Goal: Task Accomplishment & Management: Manage account settings

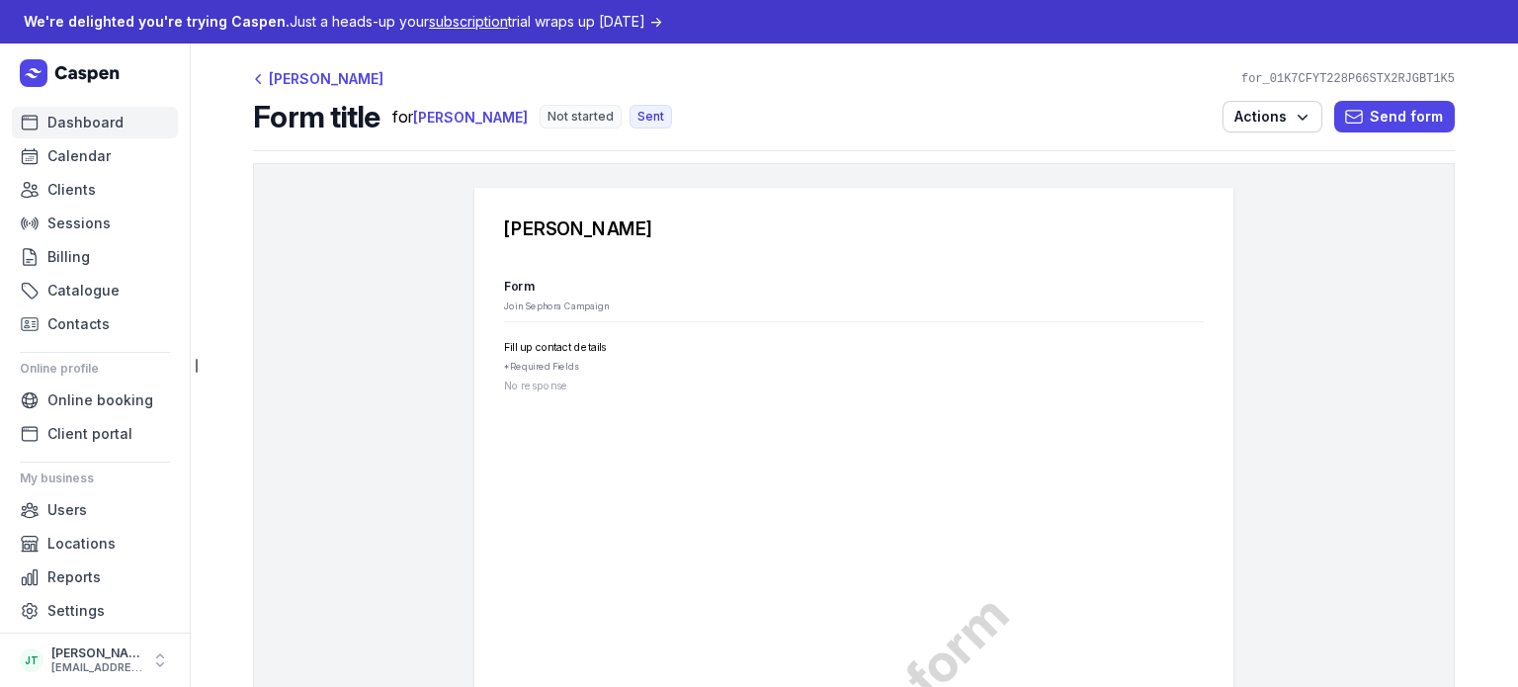
click at [65, 124] on span "Dashboard" at bounding box center [85, 123] width 76 height 24
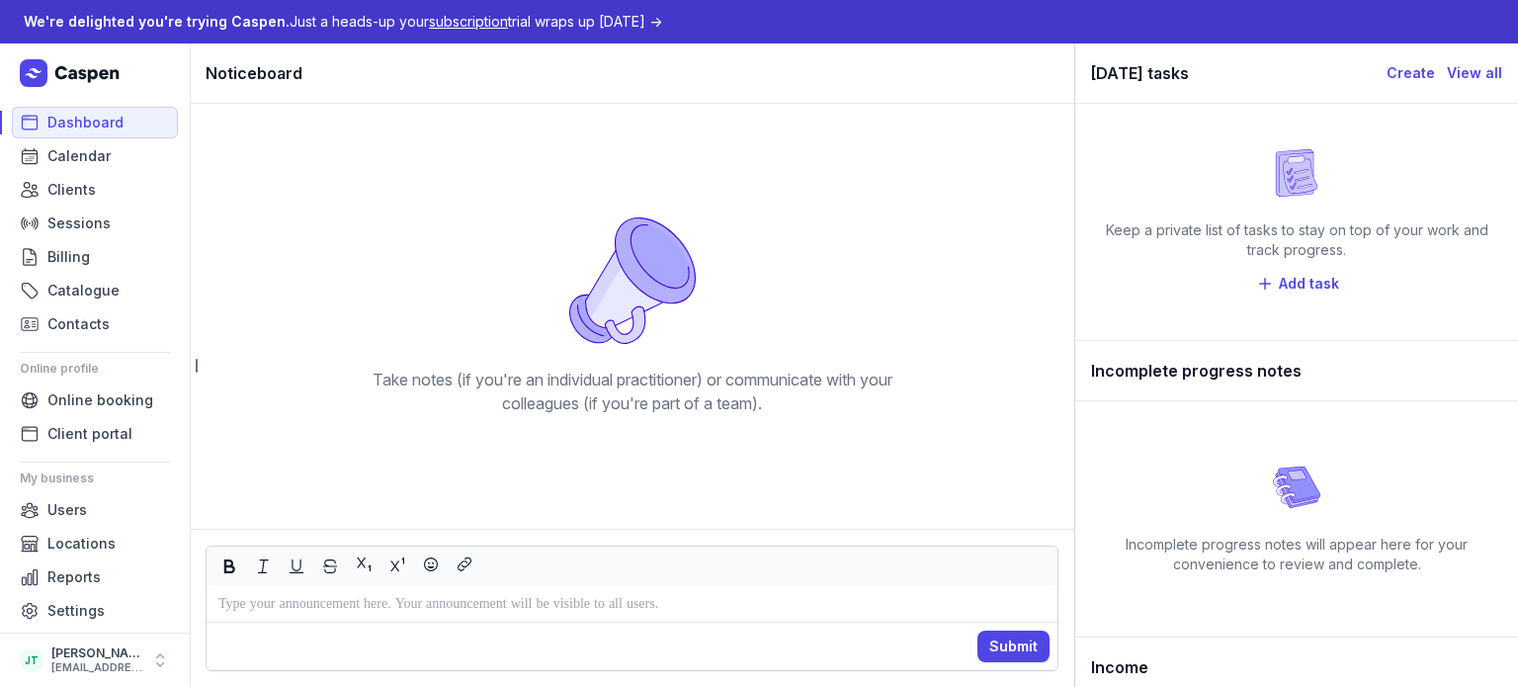
click at [615, 17] on div "We're delighted you're trying Caspen. Just a heads-up your subscription trial w…" at bounding box center [343, 22] width 638 height 24
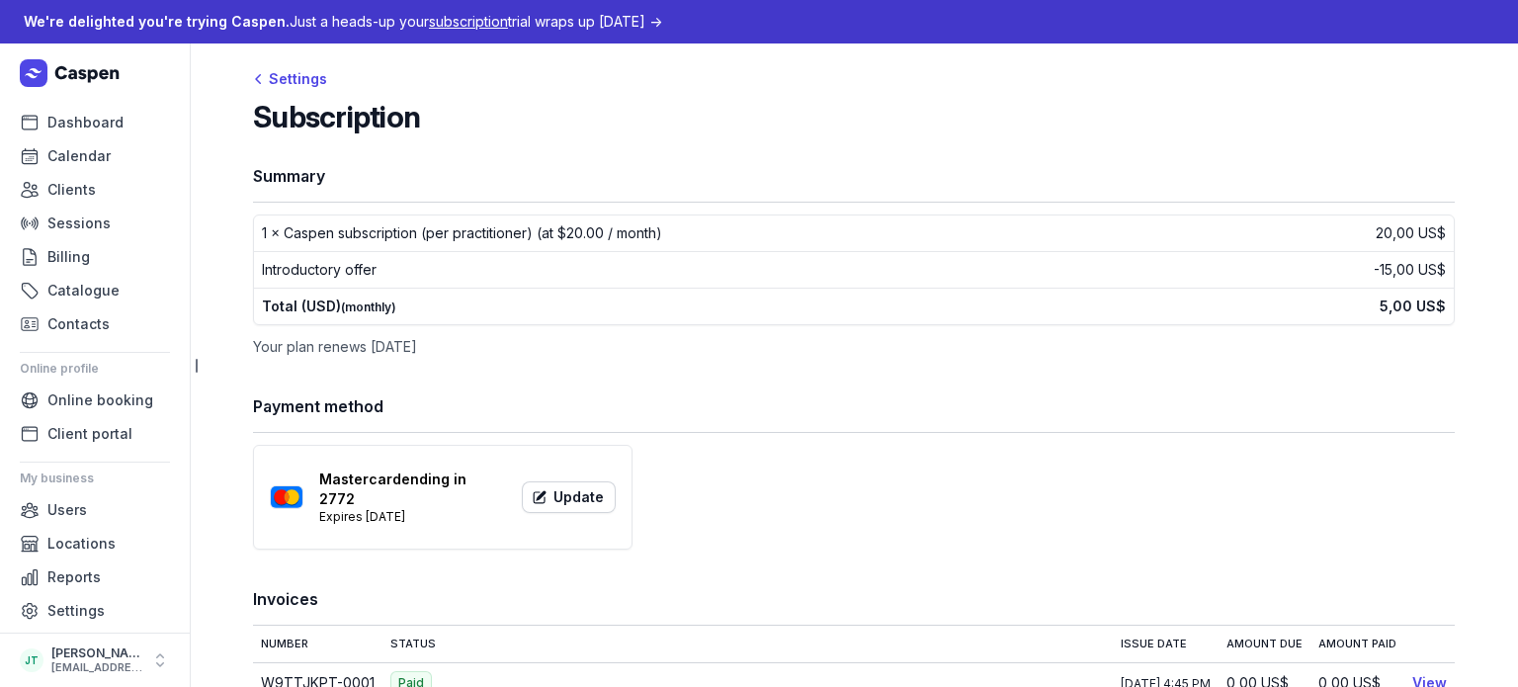
click at [109, 103] on div "Dashboard Calendar Clients Sessions Billing Catalogue Contacts Online profile O…" at bounding box center [95, 337] width 190 height 589
click at [117, 126] on span "Dashboard" at bounding box center [85, 123] width 76 height 24
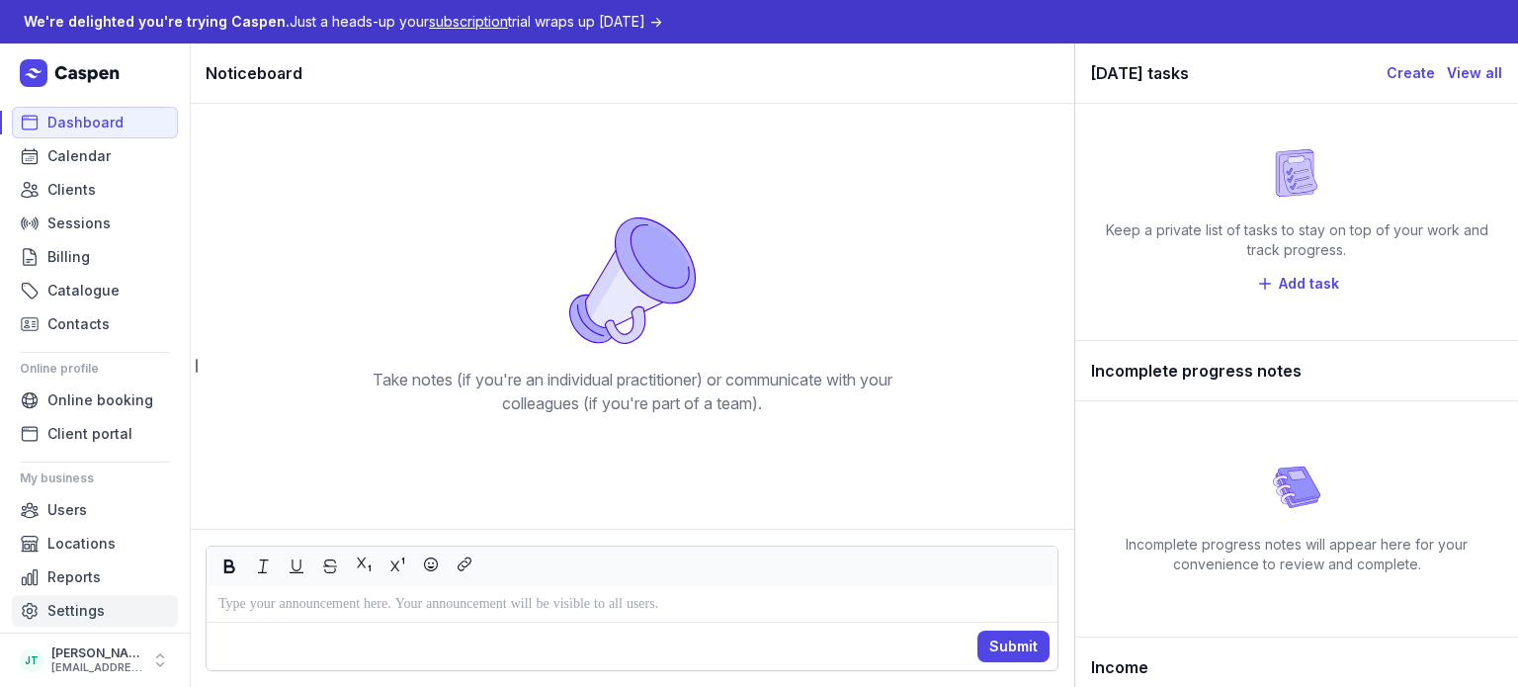
click at [59, 616] on span "Settings" at bounding box center [75, 611] width 57 height 24
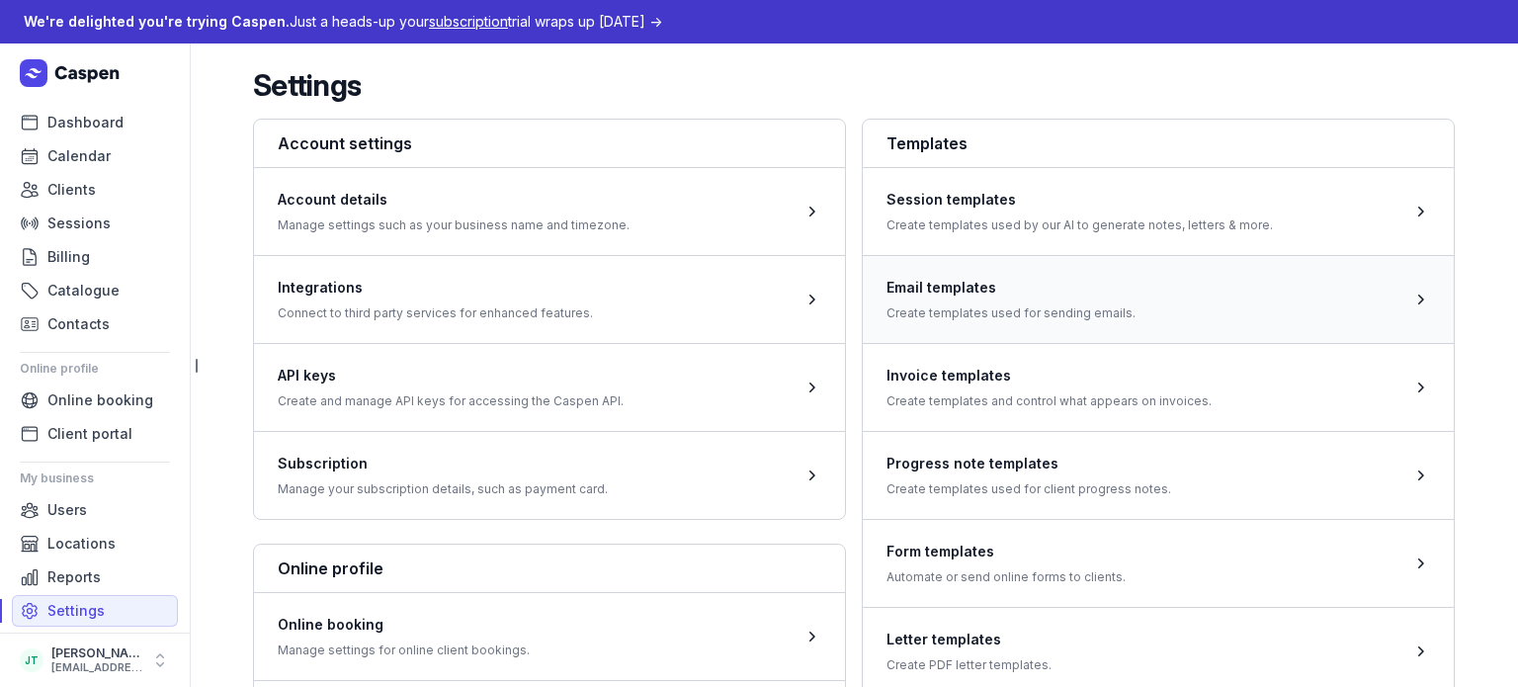
click at [980, 294] on span at bounding box center [1158, 299] width 591 height 88
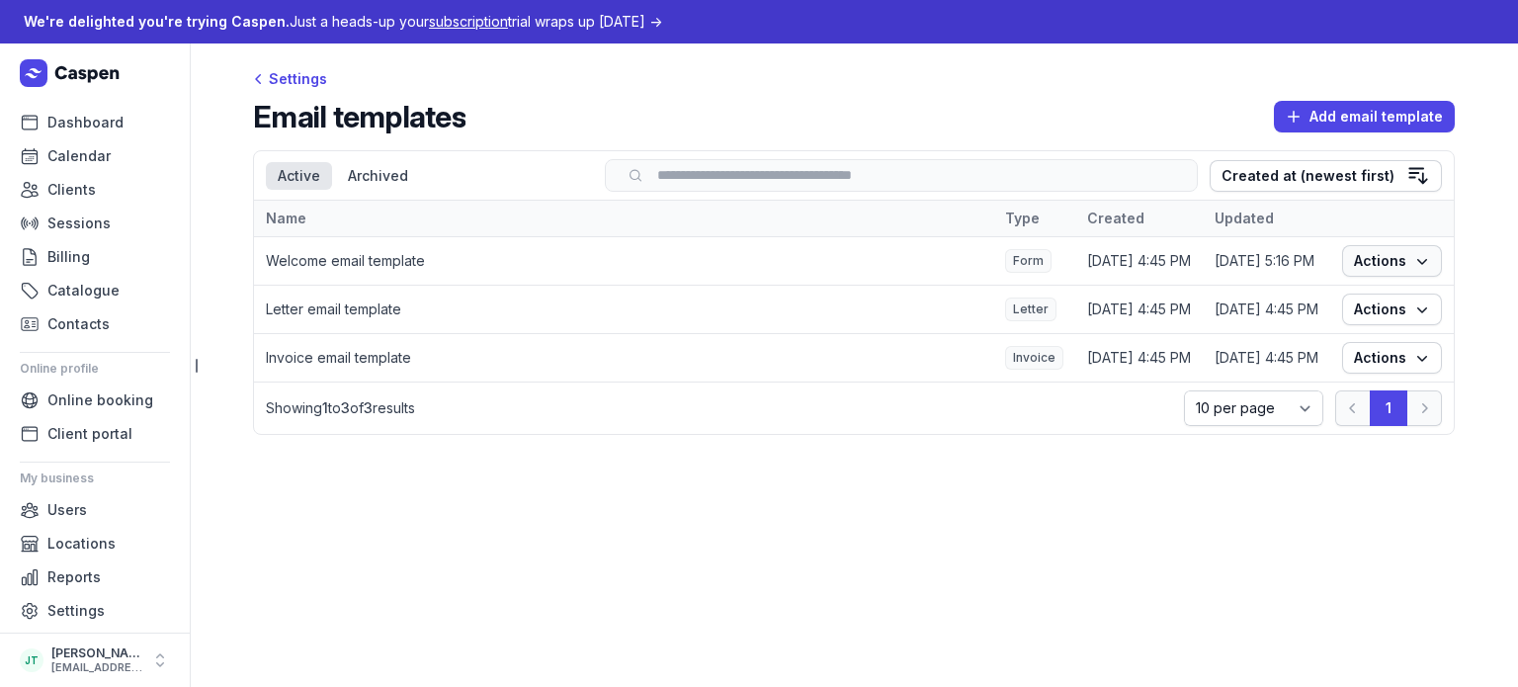
click at [1380, 261] on span "Actions" at bounding box center [1392, 261] width 76 height 24
click at [1347, 288] on link "Edit" at bounding box center [1331, 300] width 221 height 28
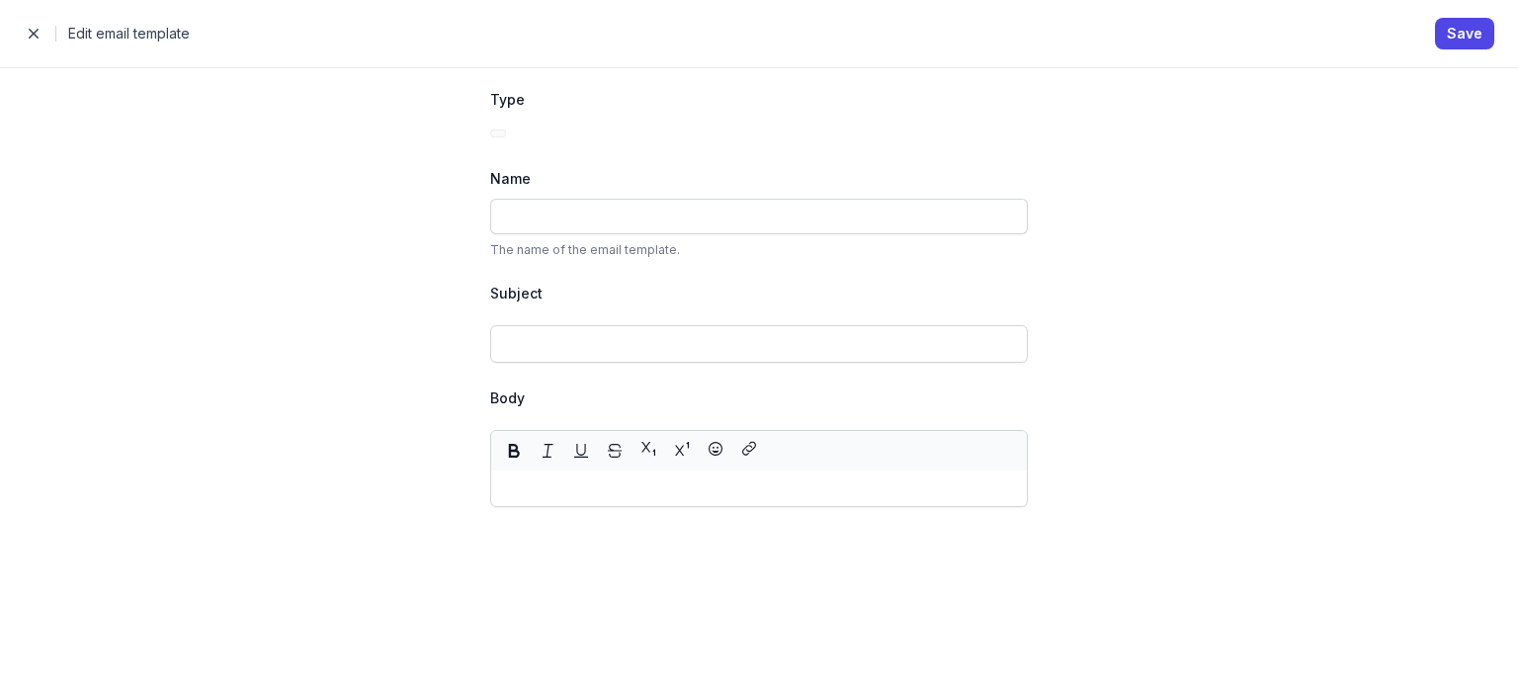
type input "Welcome email template"
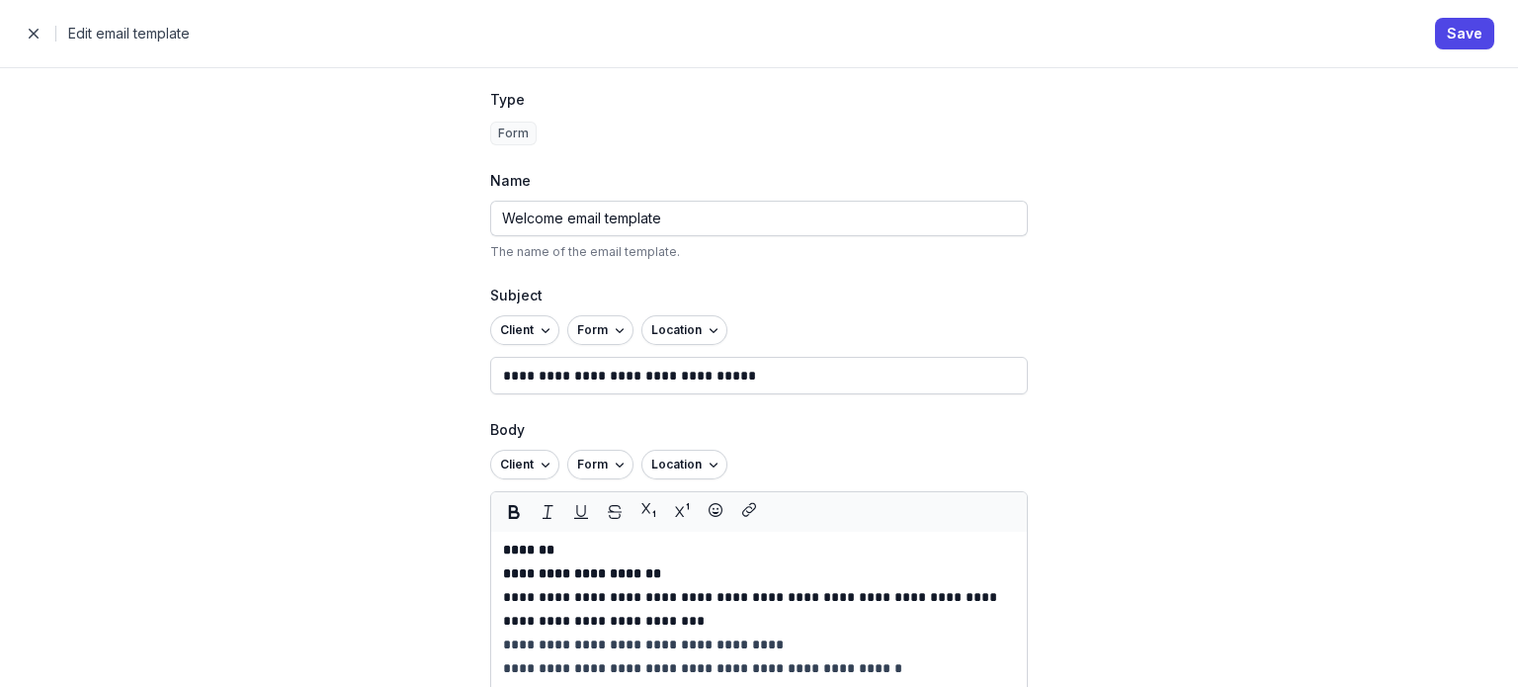
click at [603, 545] on p "*******" at bounding box center [759, 550] width 512 height 24
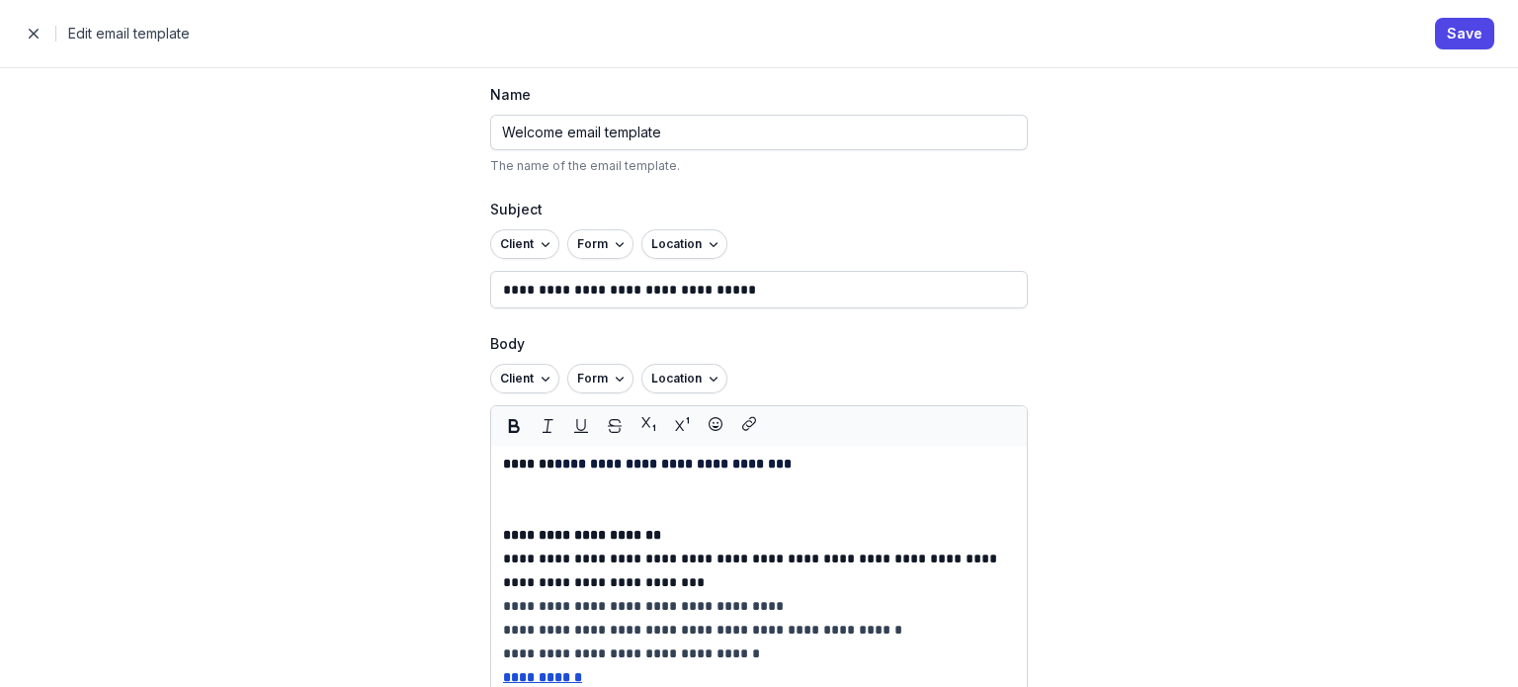
scroll to position [99, 0]
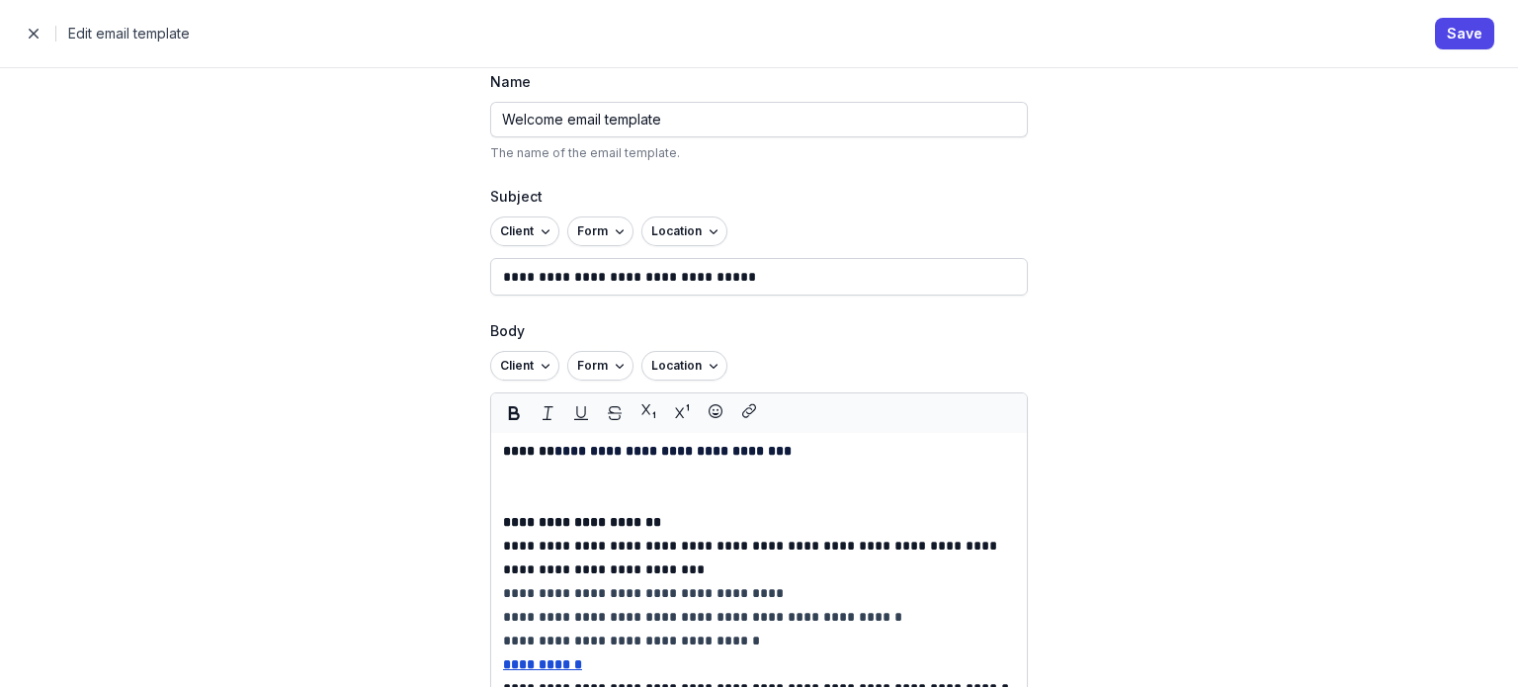
click at [555, 521] on strong "**********" at bounding box center [582, 522] width 158 height 14
click at [537, 485] on p at bounding box center [759, 486] width 512 height 47
drag, startPoint x: 577, startPoint y: 477, endPoint x: 536, endPoint y: 475, distance: 41.6
click at [536, 475] on p at bounding box center [759, 486] width 512 height 47
click at [584, 488] on p at bounding box center [759, 486] width 512 height 47
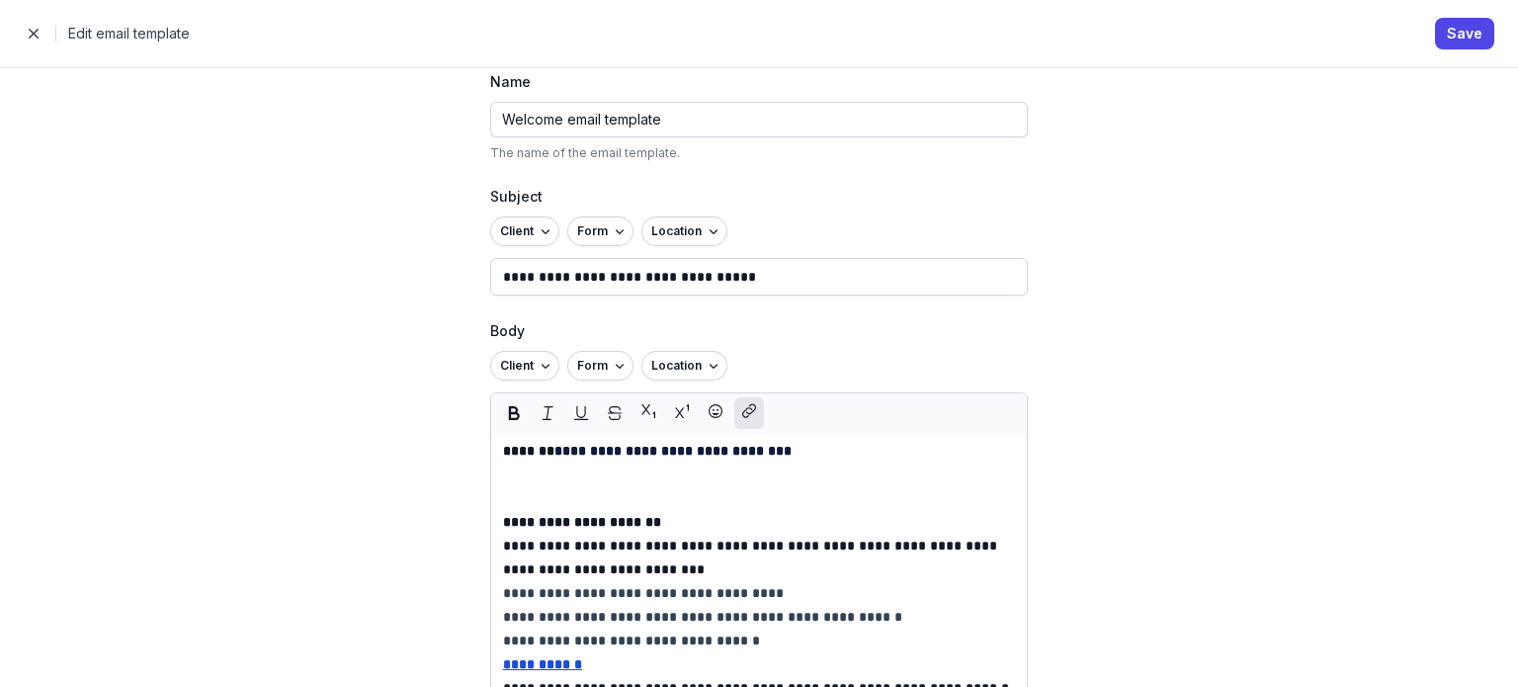
click at [742, 412] on icon "button" at bounding box center [749, 413] width 14 height 24
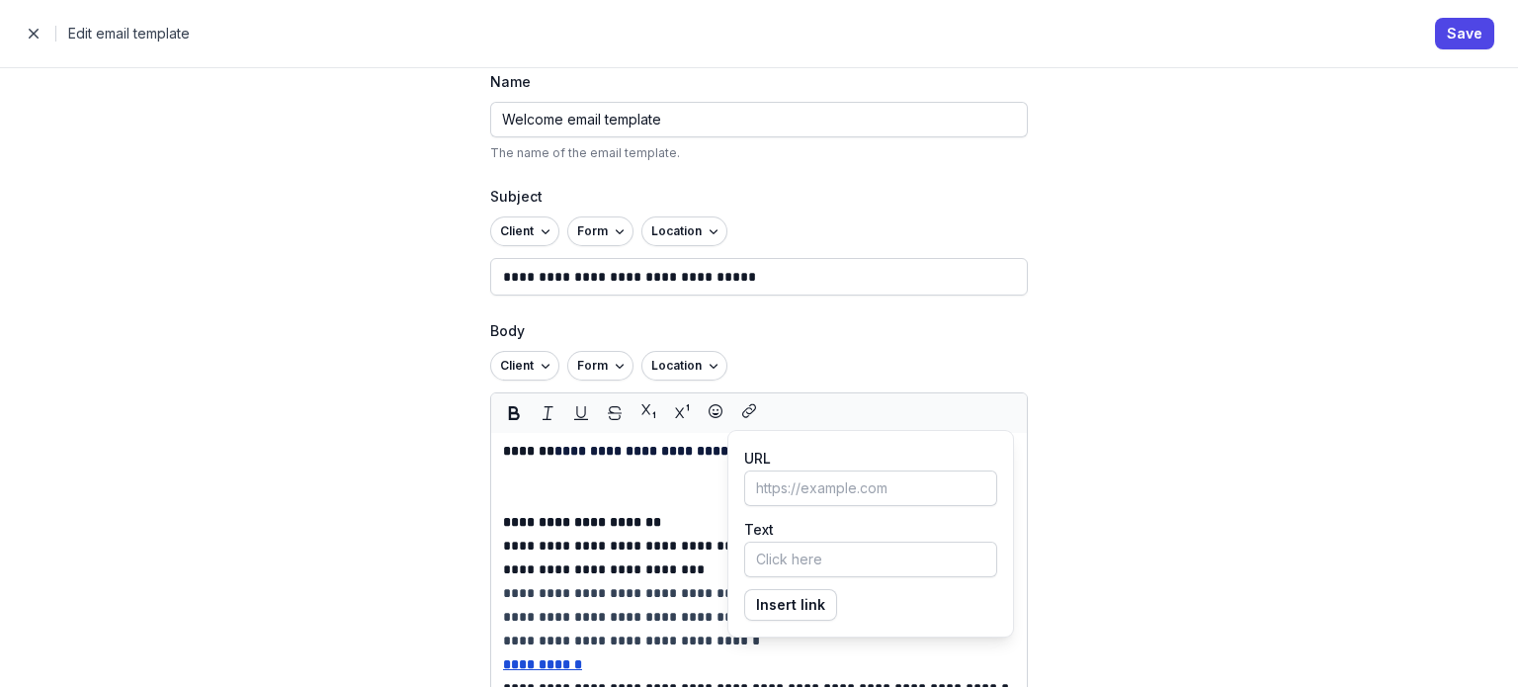
click at [593, 467] on p at bounding box center [759, 486] width 512 height 47
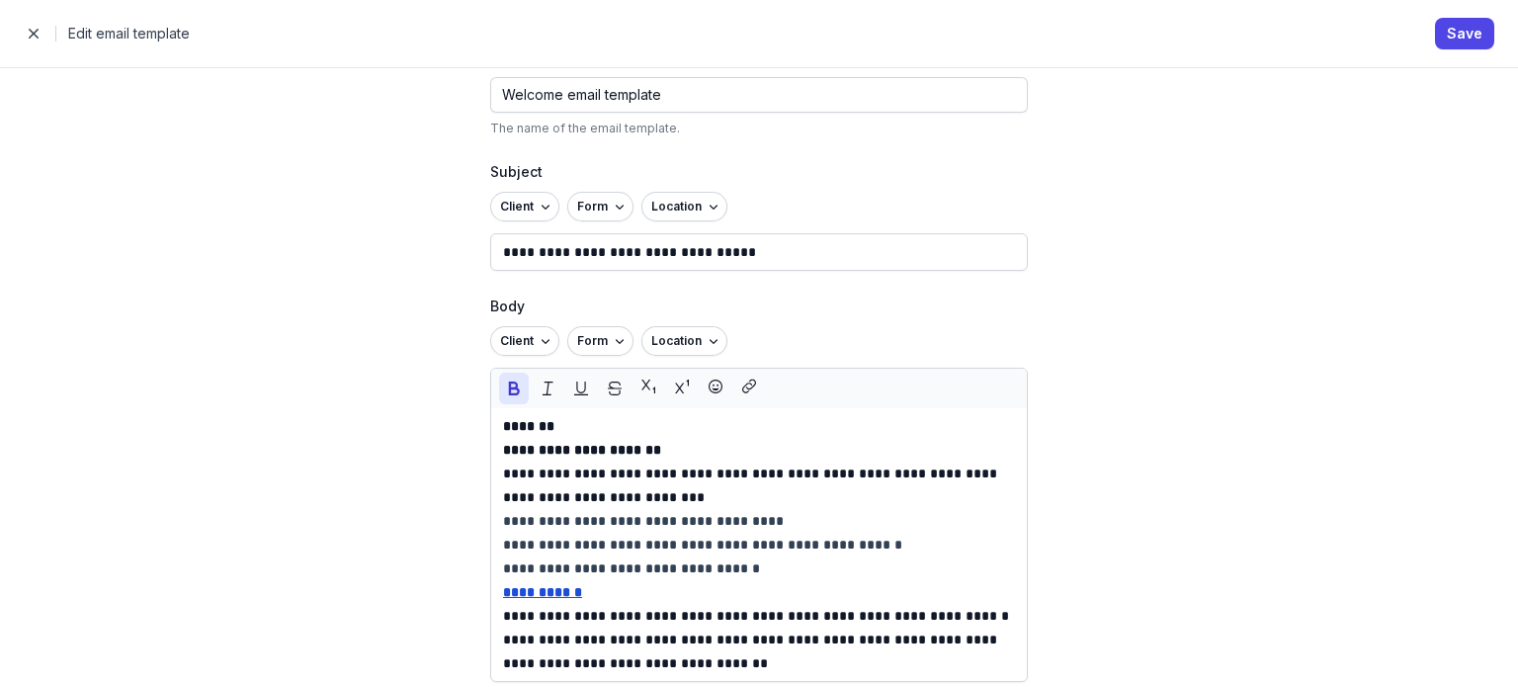
scroll to position [136, 0]
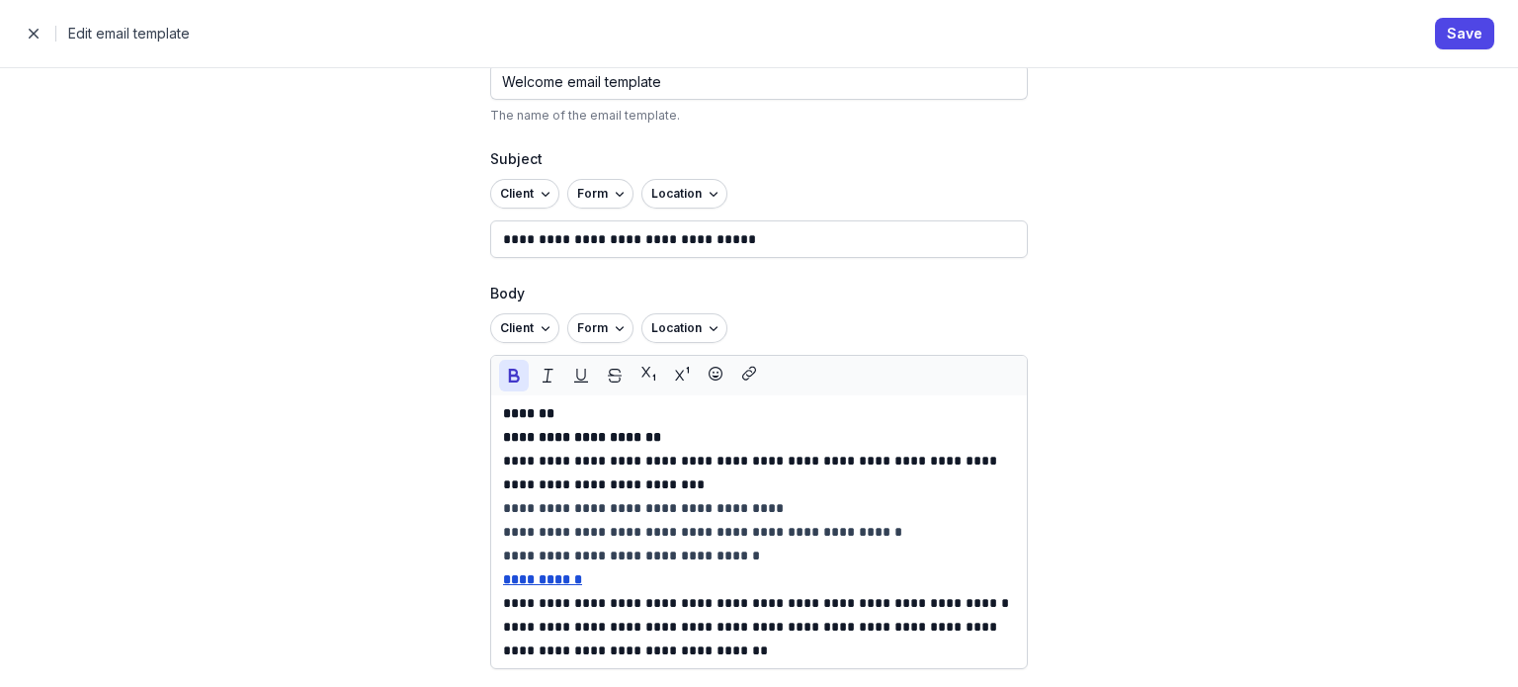
drag, startPoint x: 48, startPoint y: 43, endPoint x: 37, endPoint y: 42, distance: 12.0
click at [41, 42] on div "Close panel Edit email template Save" at bounding box center [759, 34] width 1471 height 28
click at [37, 41] on span "button" at bounding box center [34, 34] width 40 height 40
